Goal: Check status: Check status

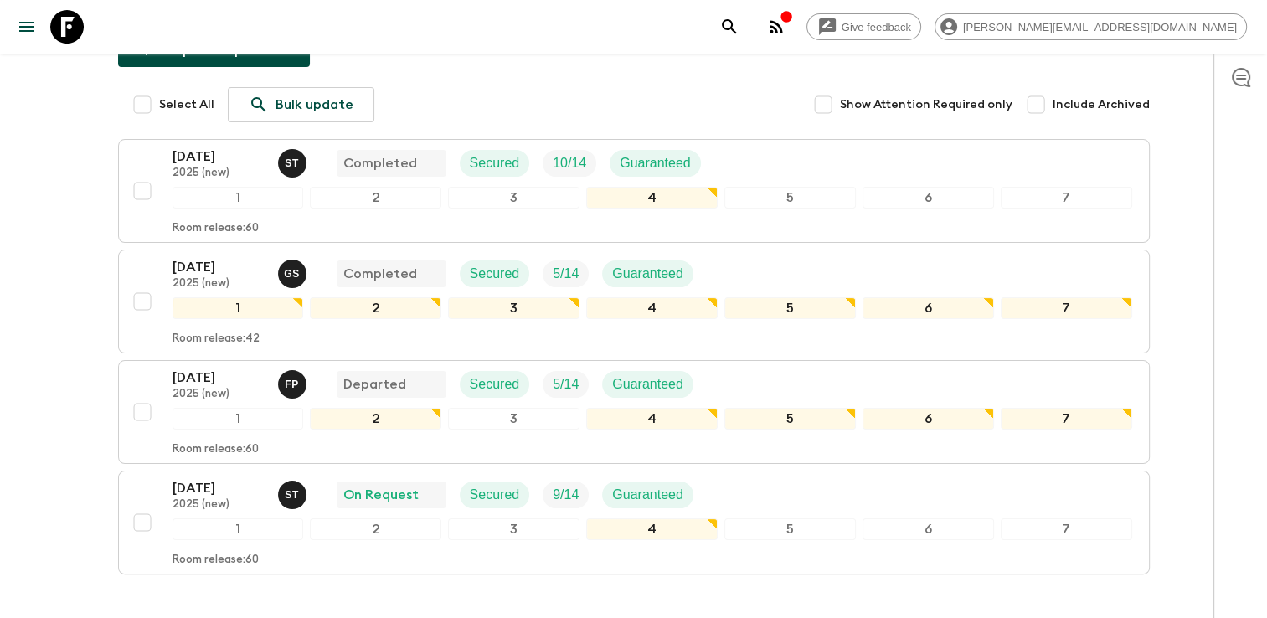
scroll to position [251, 0]
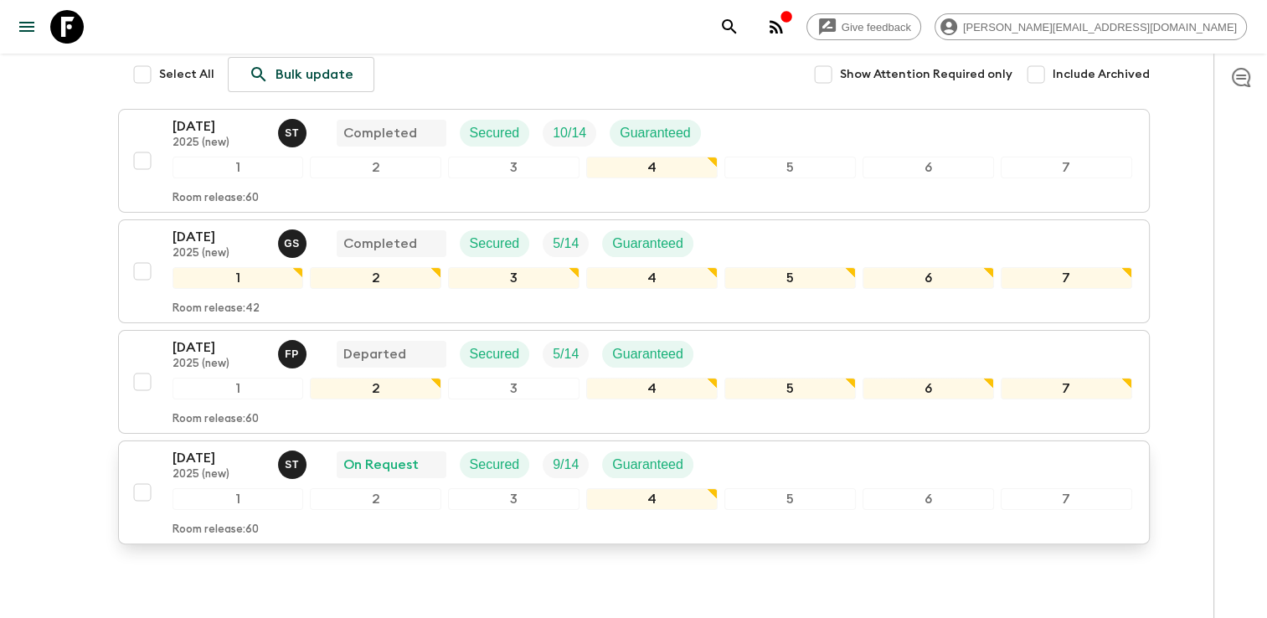
click at [223, 448] on p "[DATE]" at bounding box center [218, 458] width 92 height 20
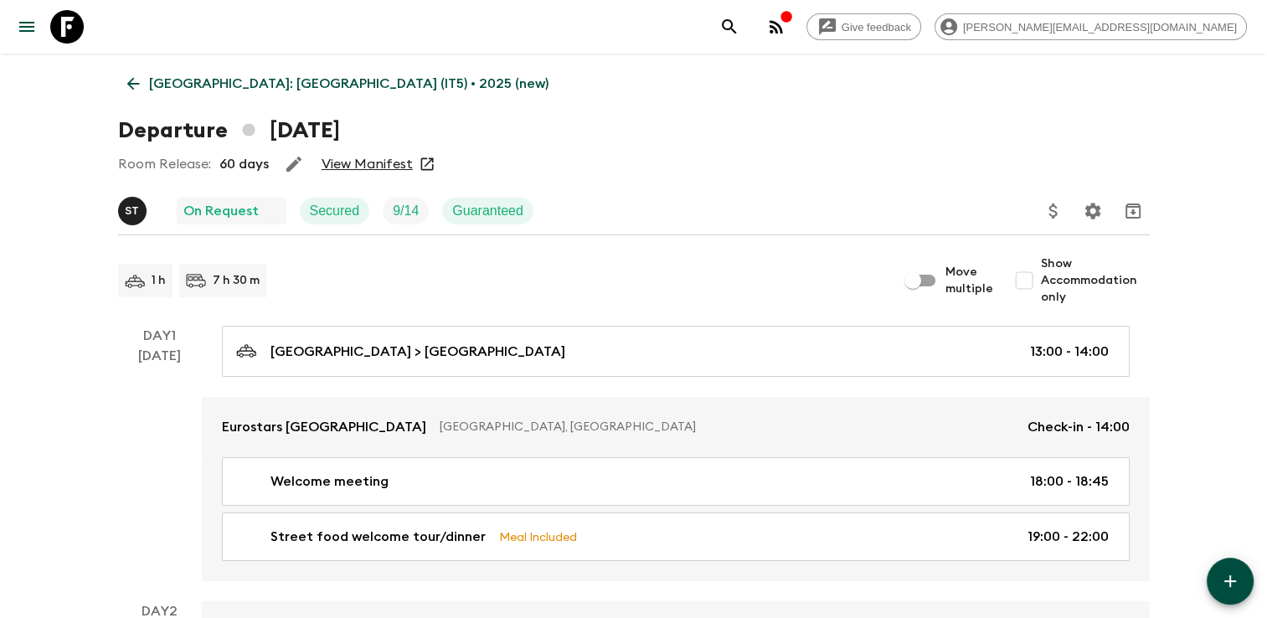
click at [381, 169] on link "View Manifest" at bounding box center [366, 164] width 91 height 17
click at [131, 213] on p "S T" at bounding box center [132, 210] width 14 height 13
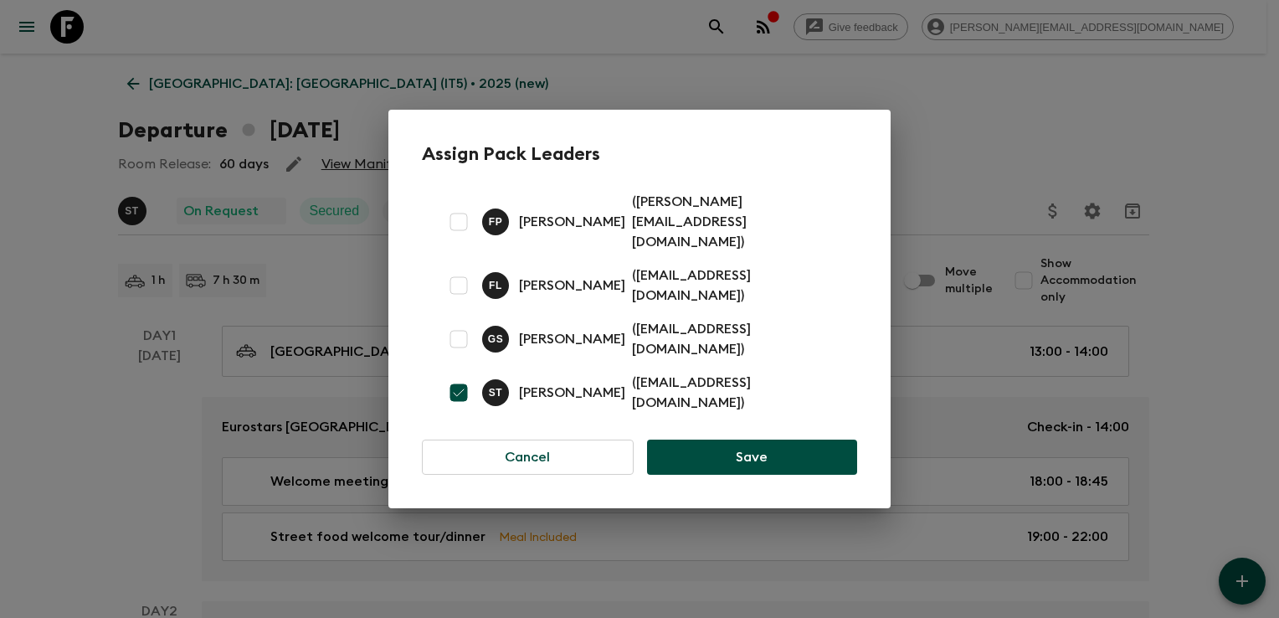
drag, startPoint x: 519, startPoint y: 373, endPoint x: 635, endPoint y: 380, distance: 115.7
click at [625, 383] on p "[PERSON_NAME]" at bounding box center [572, 393] width 106 height 20
copy p "[PERSON_NAME]"
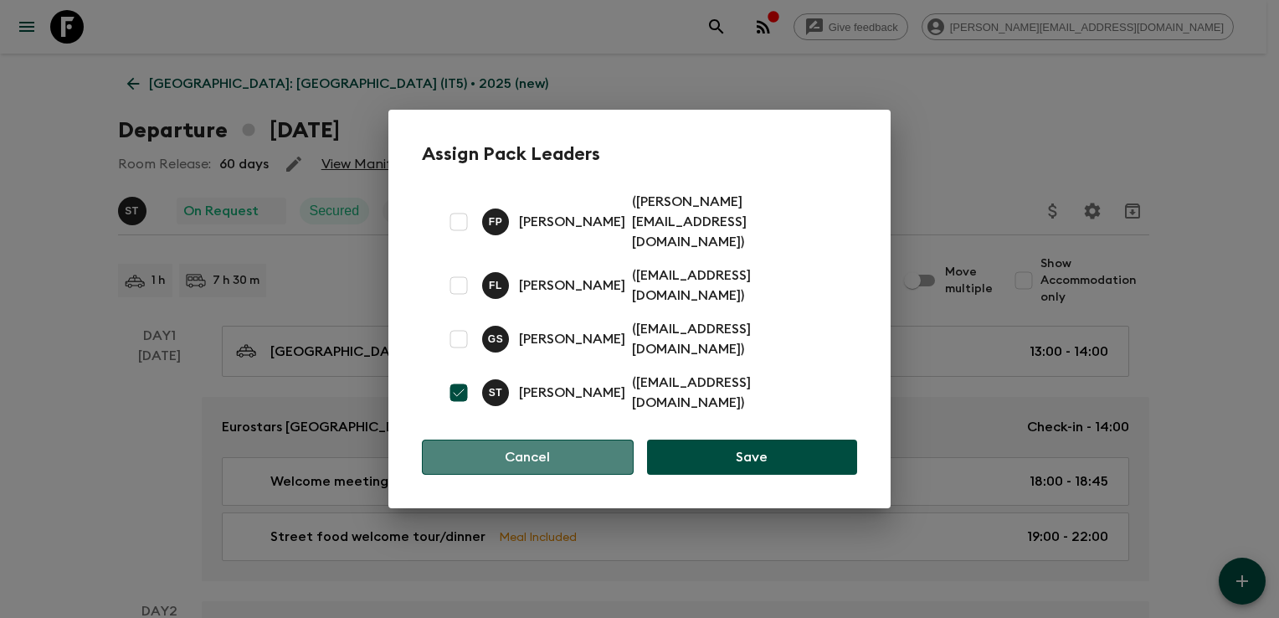
click at [566, 440] on button "Cancel" at bounding box center [528, 457] width 212 height 35
